Goal: Task Accomplishment & Management: Use online tool/utility

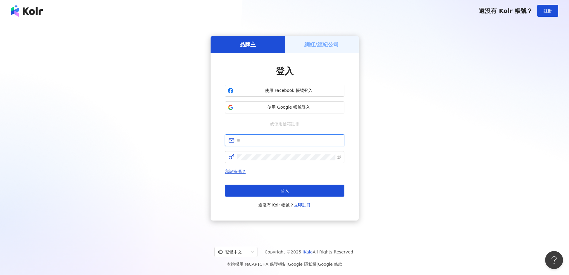
click at [262, 143] on input "text" at bounding box center [289, 140] width 104 height 7
type input "**********"
click button "登入" at bounding box center [285, 190] width 120 height 12
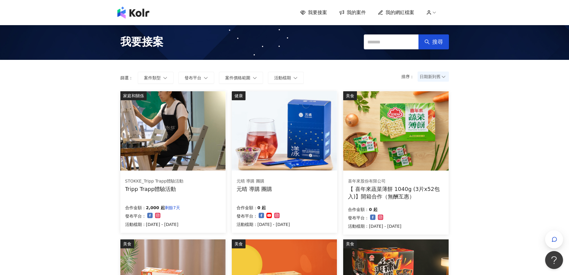
click at [553, 238] on icon "button" at bounding box center [554, 239] width 4 height 4
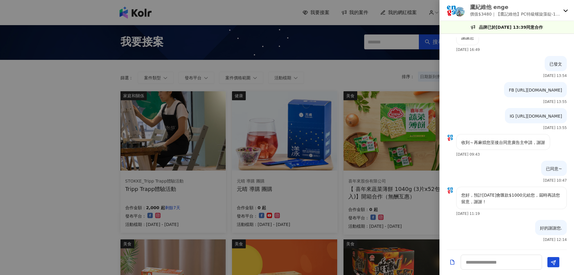
scroll to position [754, 0]
click at [567, 10] on icon at bounding box center [565, 10] width 5 height 5
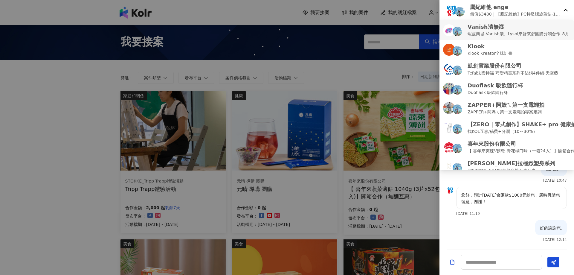
click at [493, 36] on p "蝦皮商城-Vanish漬、Lysol來舒來舒團購分潤合作_8月" at bounding box center [518, 33] width 102 height 7
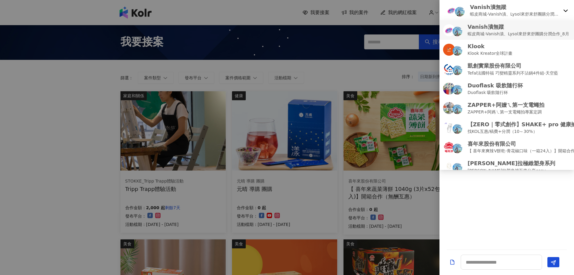
scroll to position [0, 0]
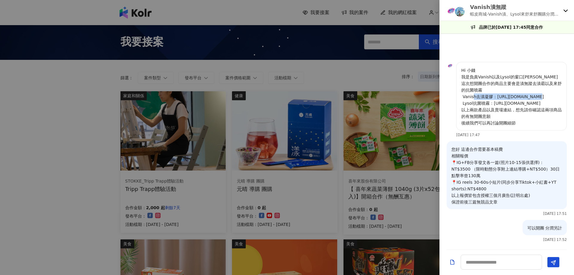
drag, startPoint x: 495, startPoint y: 97, endPoint x: 540, endPoint y: 98, distance: 45.2
click at [540, 98] on p "Hi 小錢 我是負責Vanish以及Lysol的窗口[PERSON_NAME] 這次想開團合作的商品主要會是漬無蹤去漬霸以及來舒的抗菌噴霧 Vanish去漬凝…" at bounding box center [511, 96] width 100 height 59
copy p "[URL][DOMAIN_NAME]"
click at [565, 10] on icon at bounding box center [565, 10] width 5 height 5
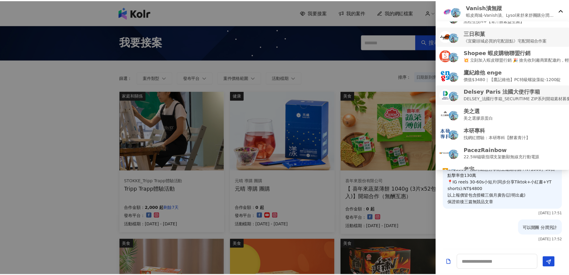
scroll to position [162, 0]
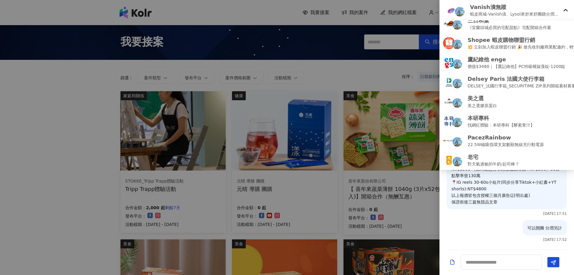
click at [566, 11] on icon at bounding box center [565, 10] width 5 height 5
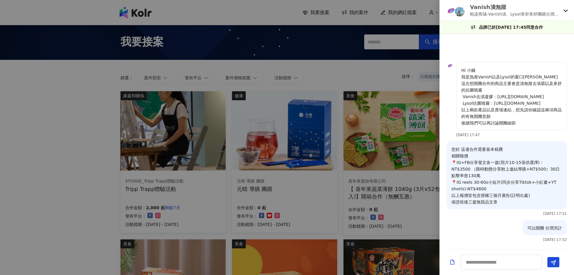
click at [330, 49] on div at bounding box center [287, 137] width 574 height 275
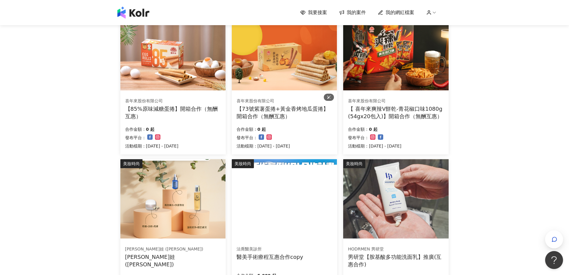
scroll to position [299, 0]
